Goal: Find specific page/section: Find specific page/section

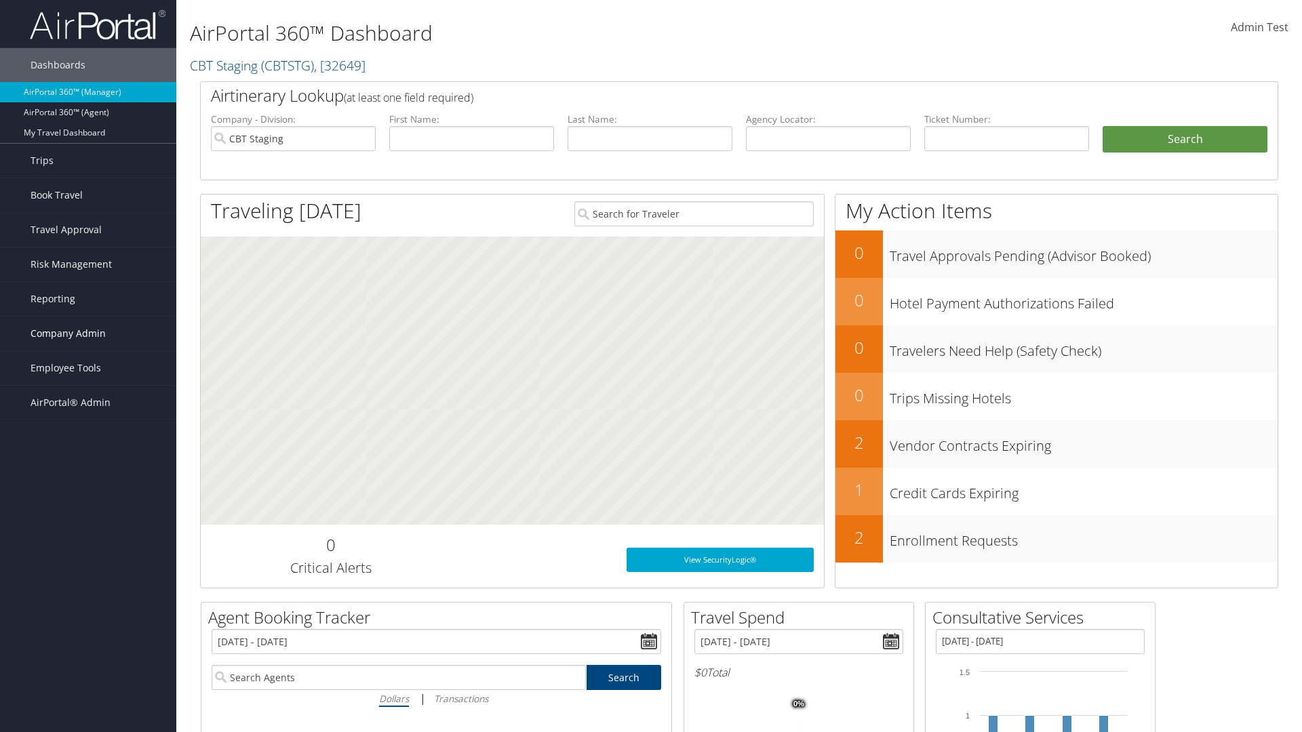
click at [88, 334] on span "Company Admin" at bounding box center [68, 334] width 75 height 34
click at [0, 0] on link "People" at bounding box center [0, 0] width 0 height 0
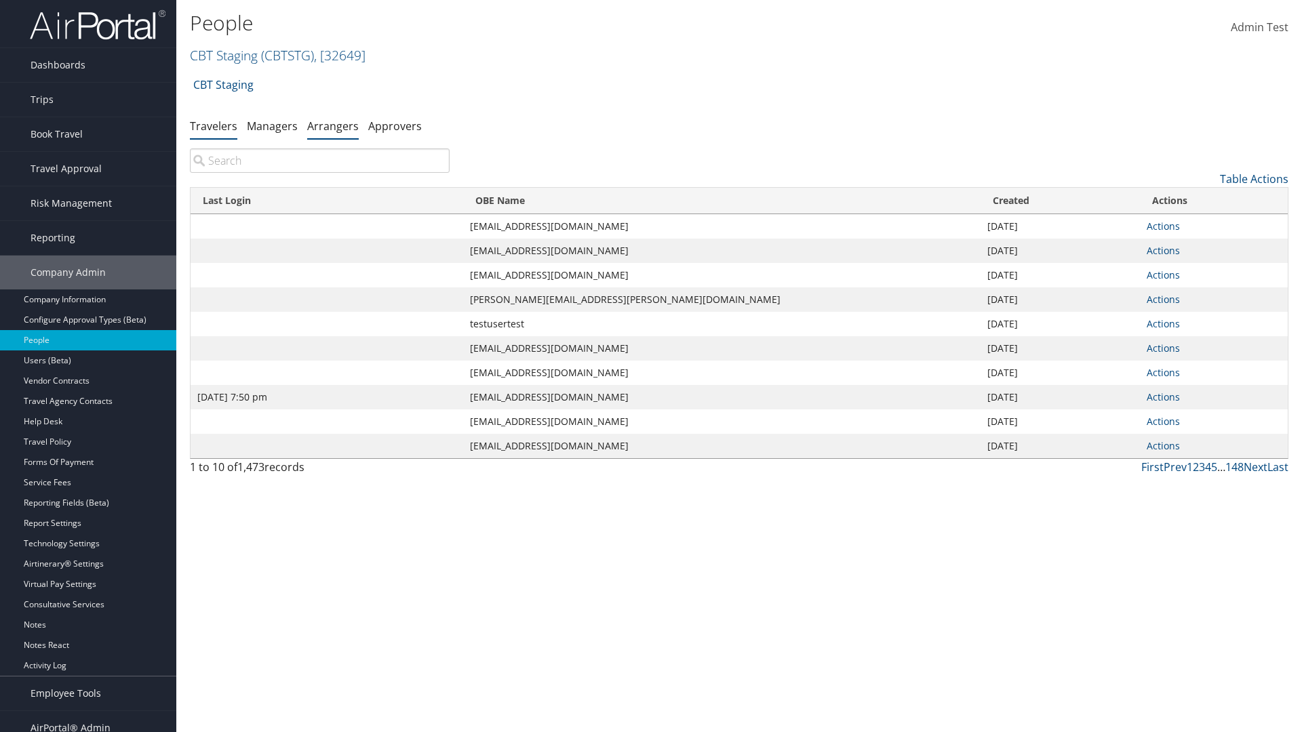
click at [333, 125] on link "Arrangers" at bounding box center [333, 126] width 52 height 15
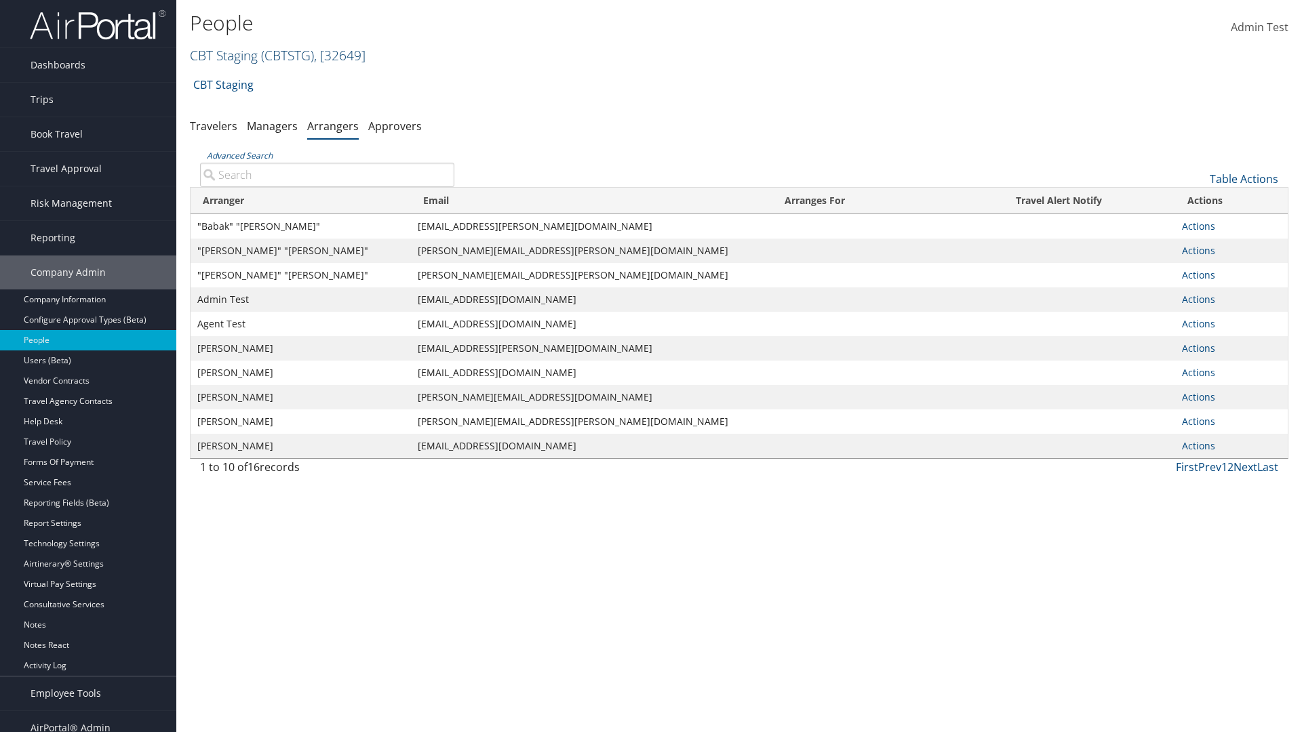
click at [224, 55] on link "CBT Staging ( CBTSTG ) , [ 32649 ]" at bounding box center [278, 55] width 176 height 18
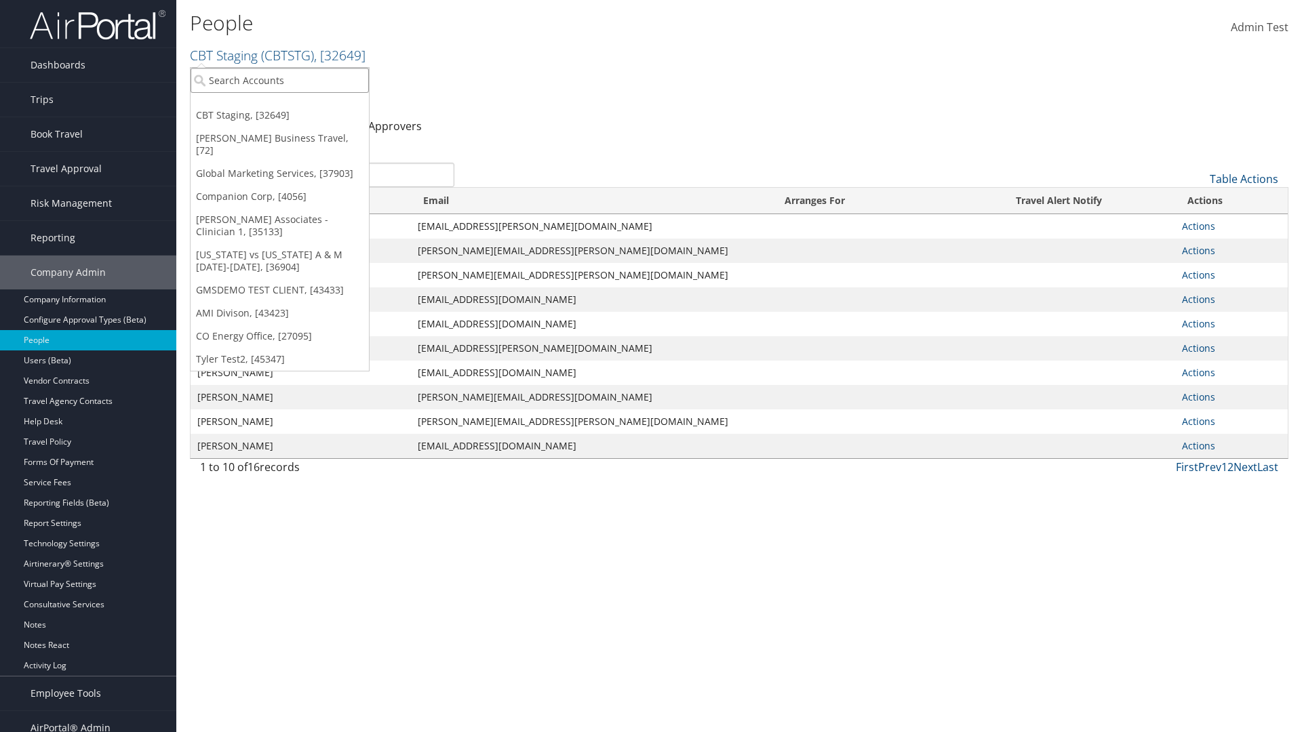
click at [279, 80] on input "search" at bounding box center [280, 80] width 178 height 25
type input "[PERSON_NAME] Business Travel"
click at [298, 105] on div "[PERSON_NAME] Business Travel (C10001), [72]" at bounding box center [298, 105] width 231 height 12
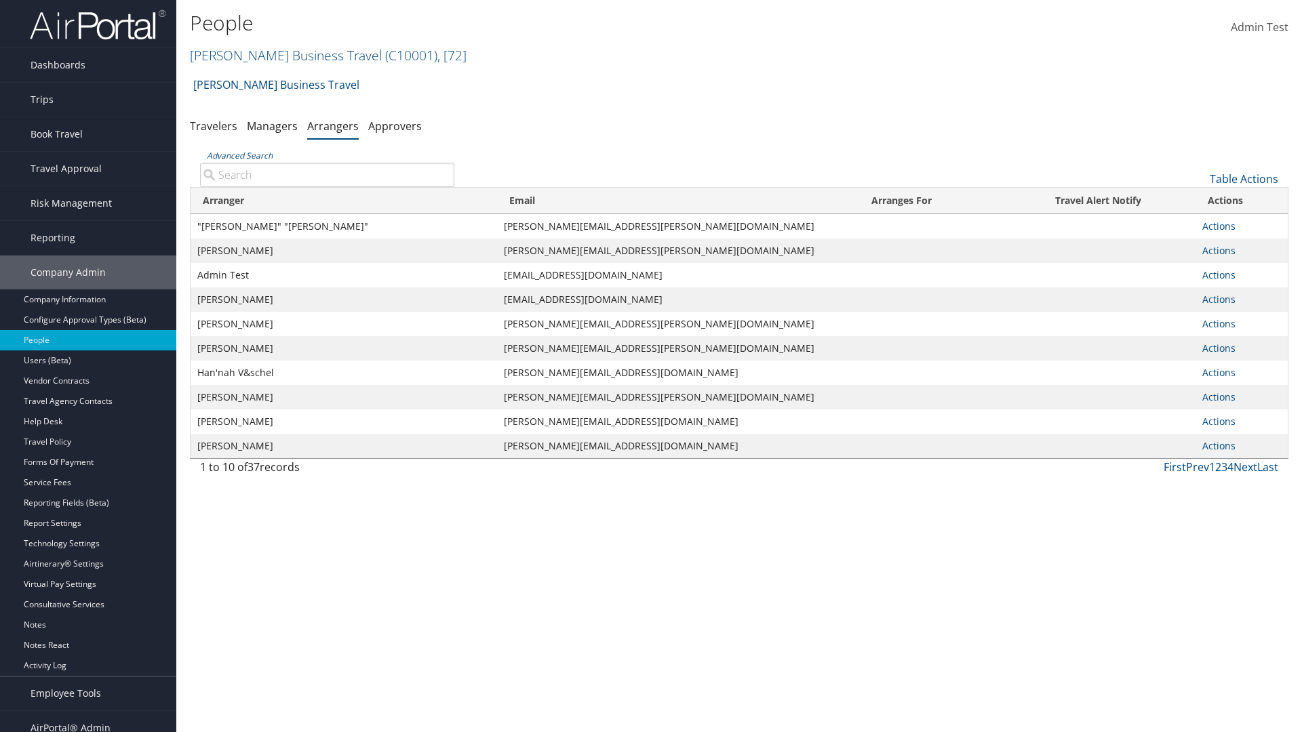
click at [327, 174] on input "Advanced Search" at bounding box center [327, 175] width 254 height 24
type input ""Te"
